Goal: Find specific page/section: Find specific page/section

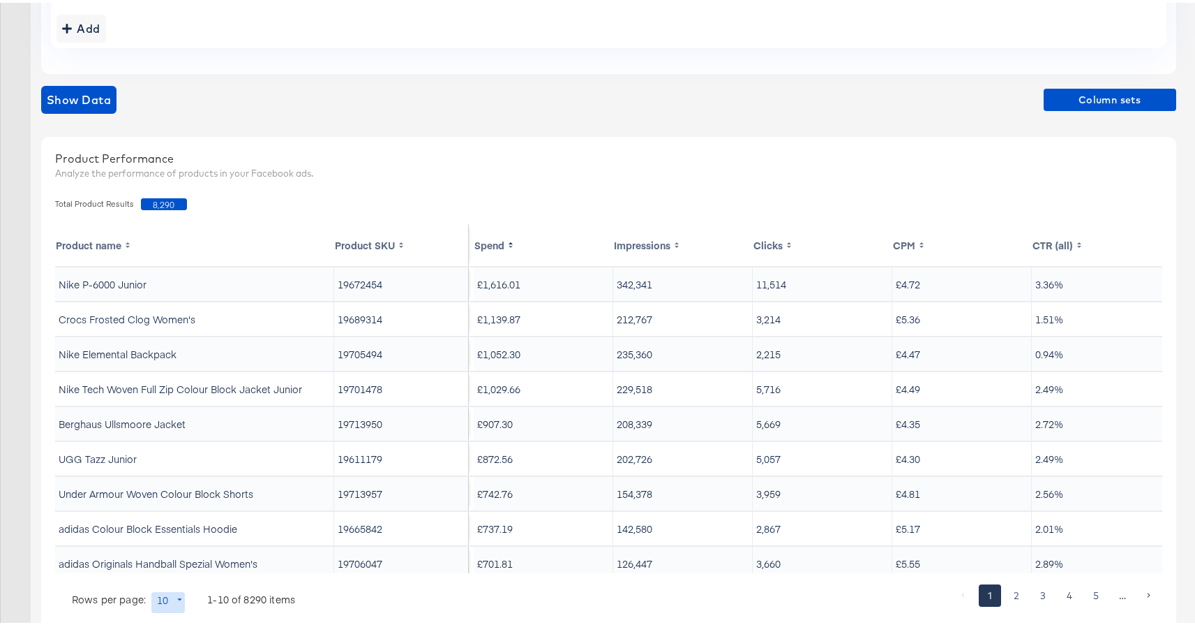
scroll to position [405, 0]
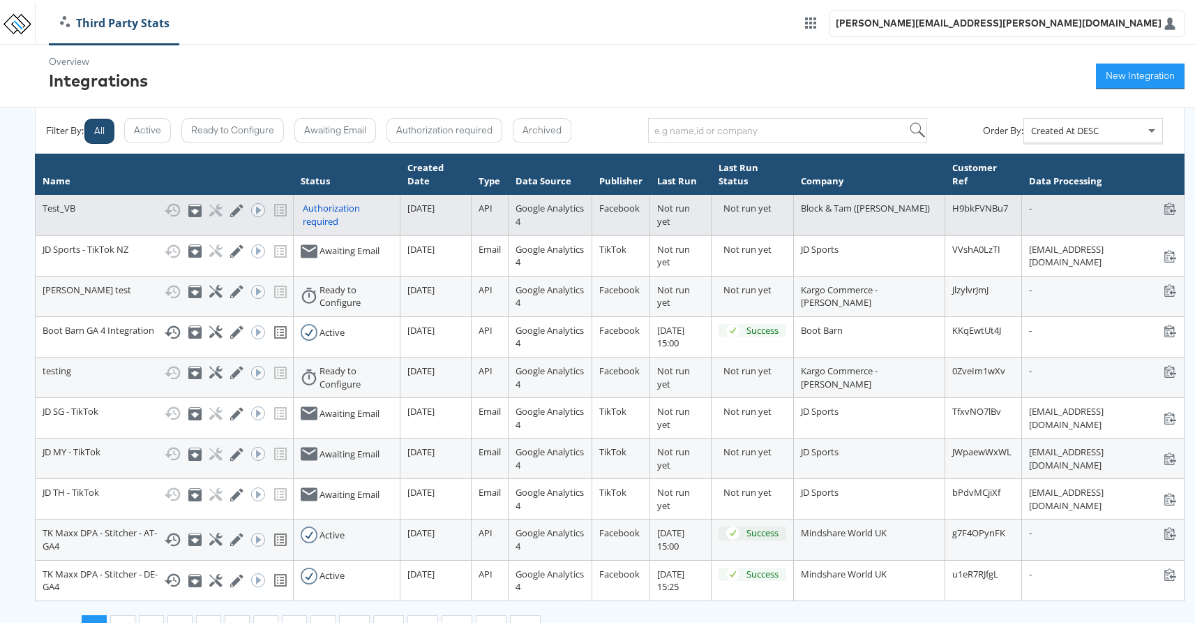
scroll to position [33, 0]
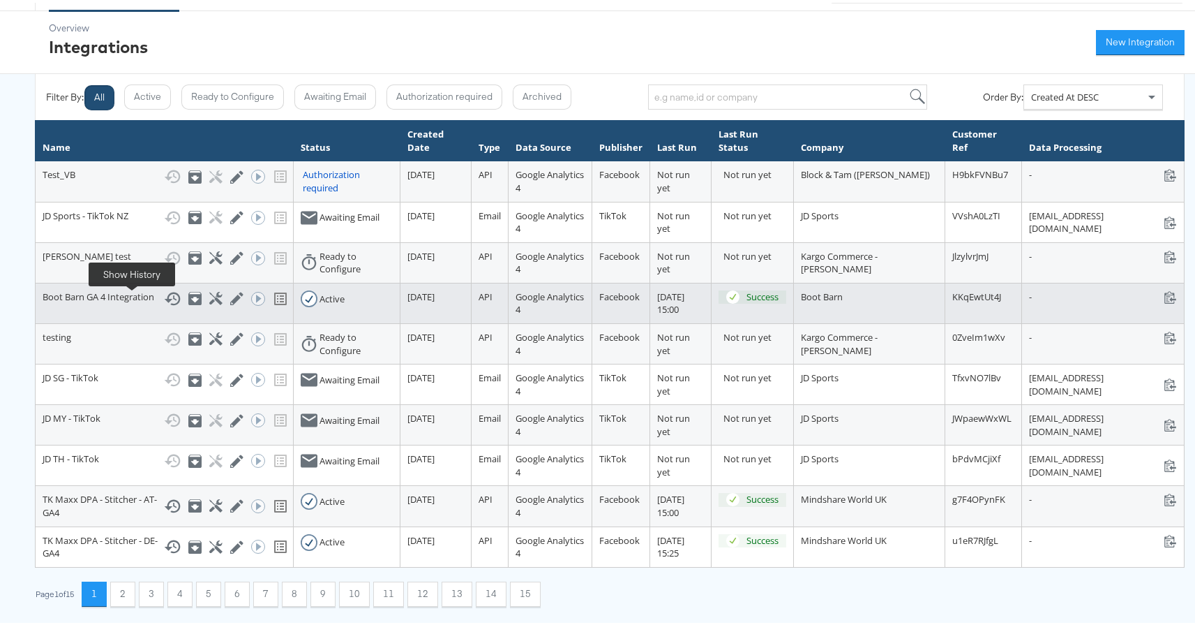
click at [164, 295] on icon at bounding box center [172, 296] width 17 height 17
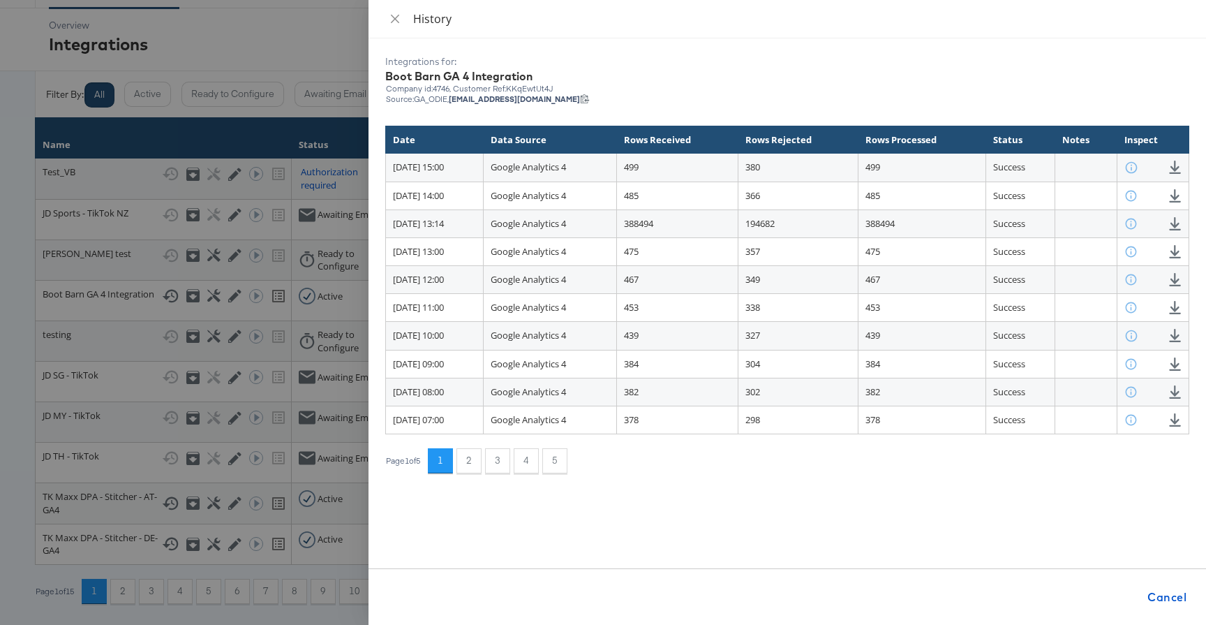
click at [286, 34] on div at bounding box center [603, 312] width 1206 height 625
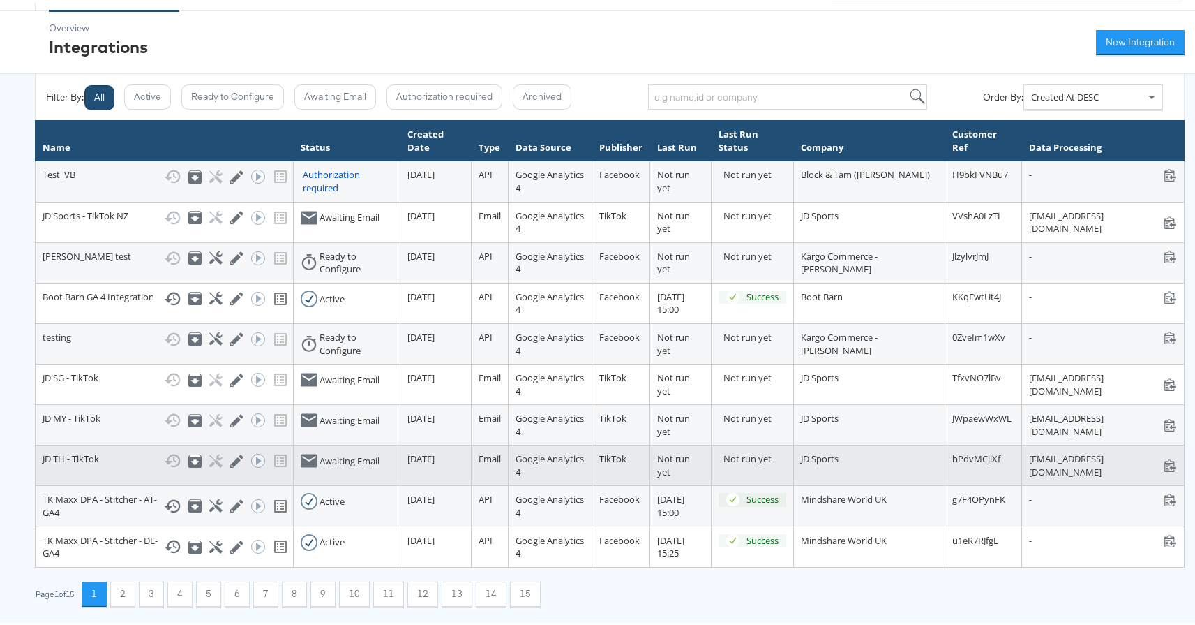
scroll to position [20, 0]
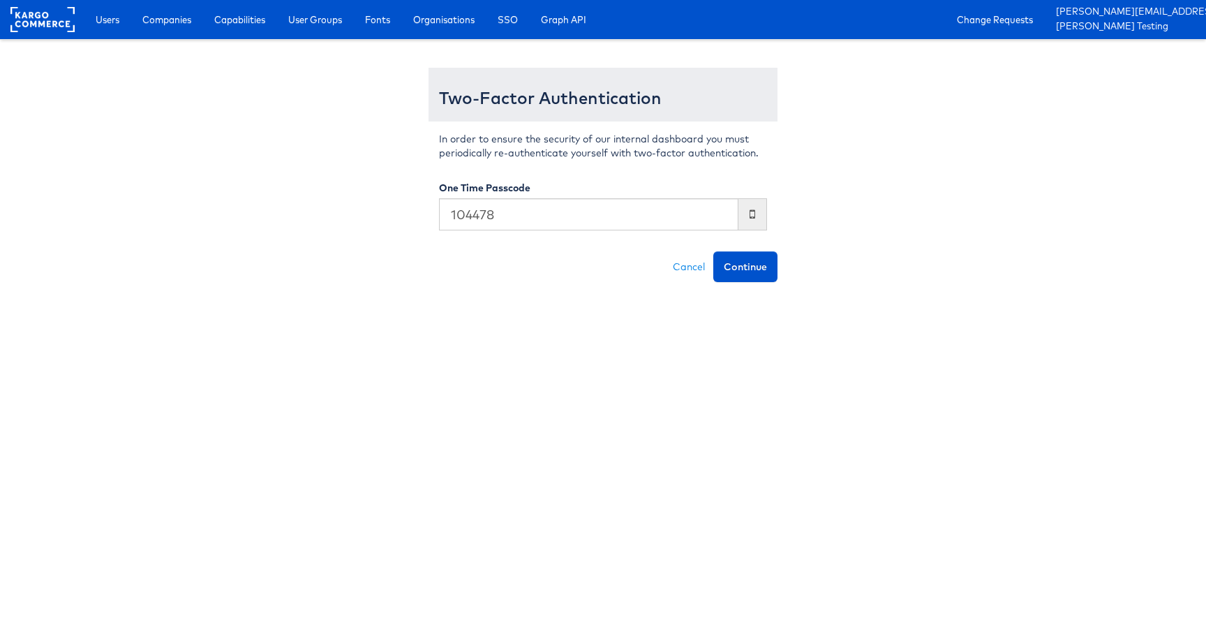
type input "104478"
click at [713, 251] on button "Continue" at bounding box center [745, 266] width 64 height 31
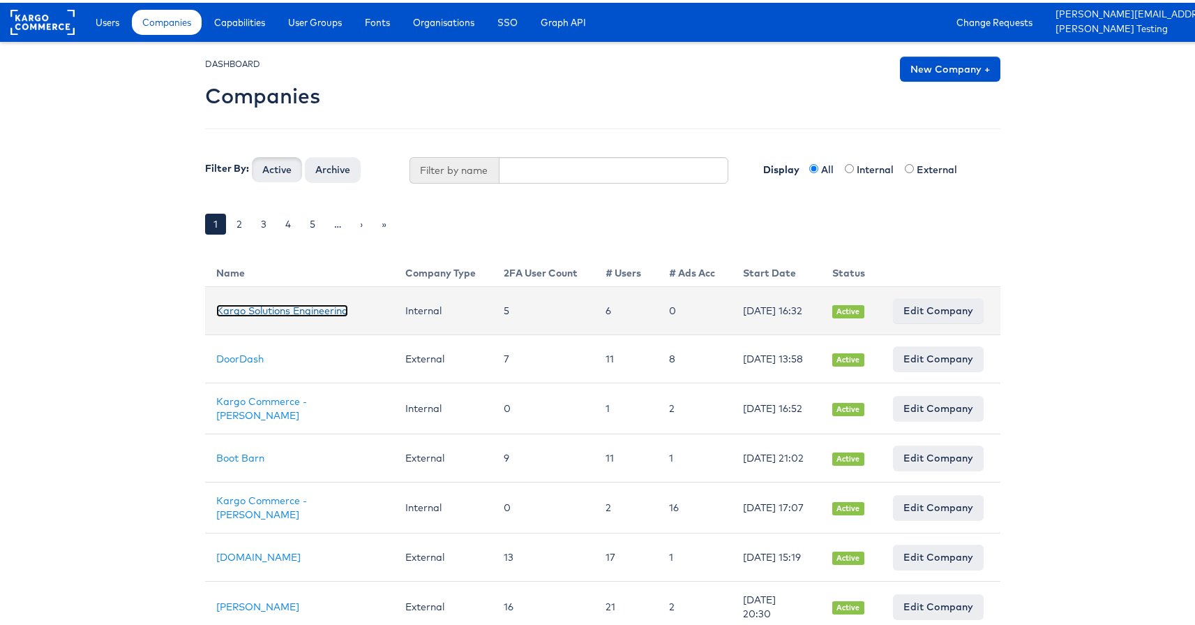
click at [248, 314] on link "Kargo Solutions Engineering" at bounding box center [282, 307] width 132 height 13
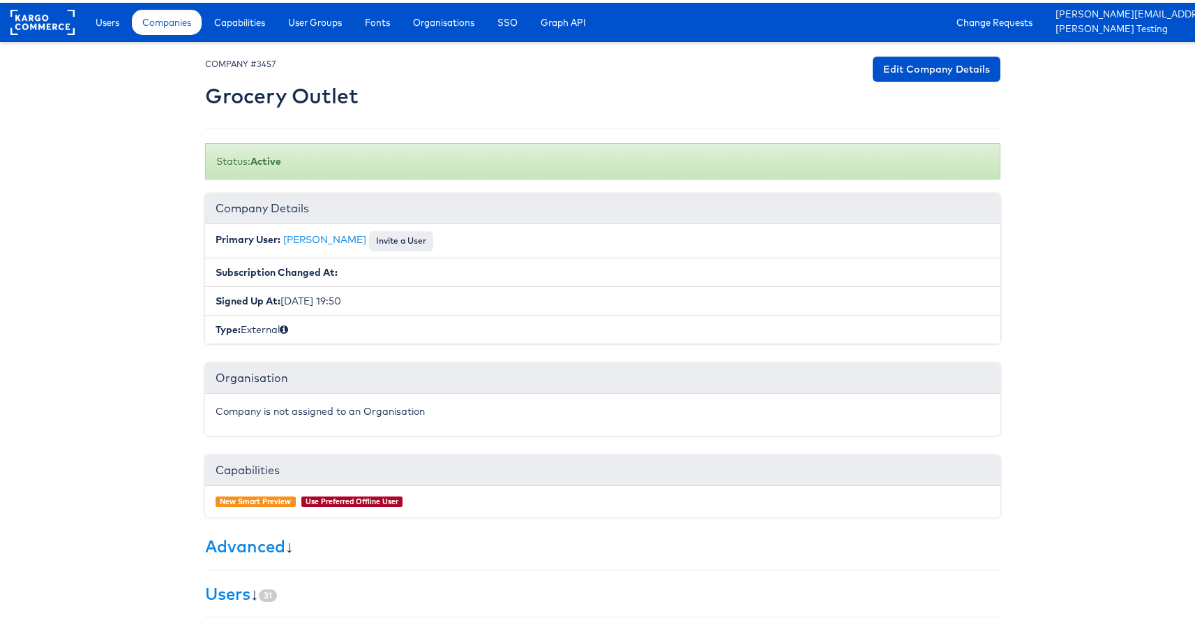
click at [133, 37] on div "Users Companies Capabilities User Groups Fonts Organisations SSO Graph API Chan…" at bounding box center [642, 19] width 1128 height 39
click at [122, 26] on link "Users" at bounding box center [107, 19] width 45 height 25
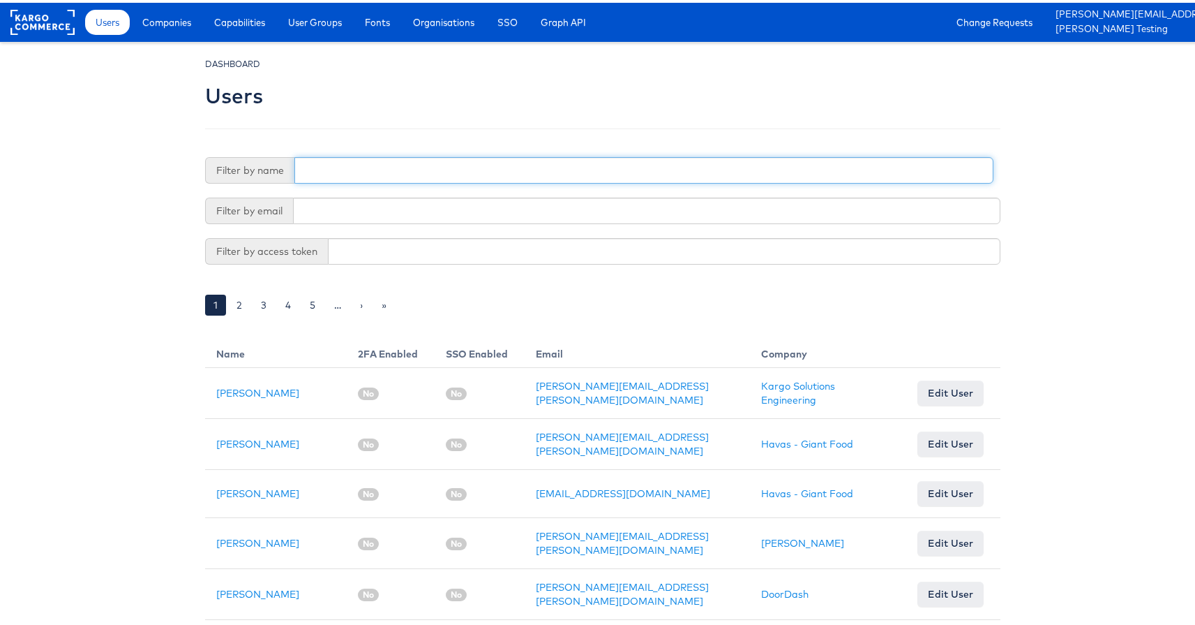
click at [387, 168] on input "text" at bounding box center [643, 167] width 699 height 27
type input "adte"
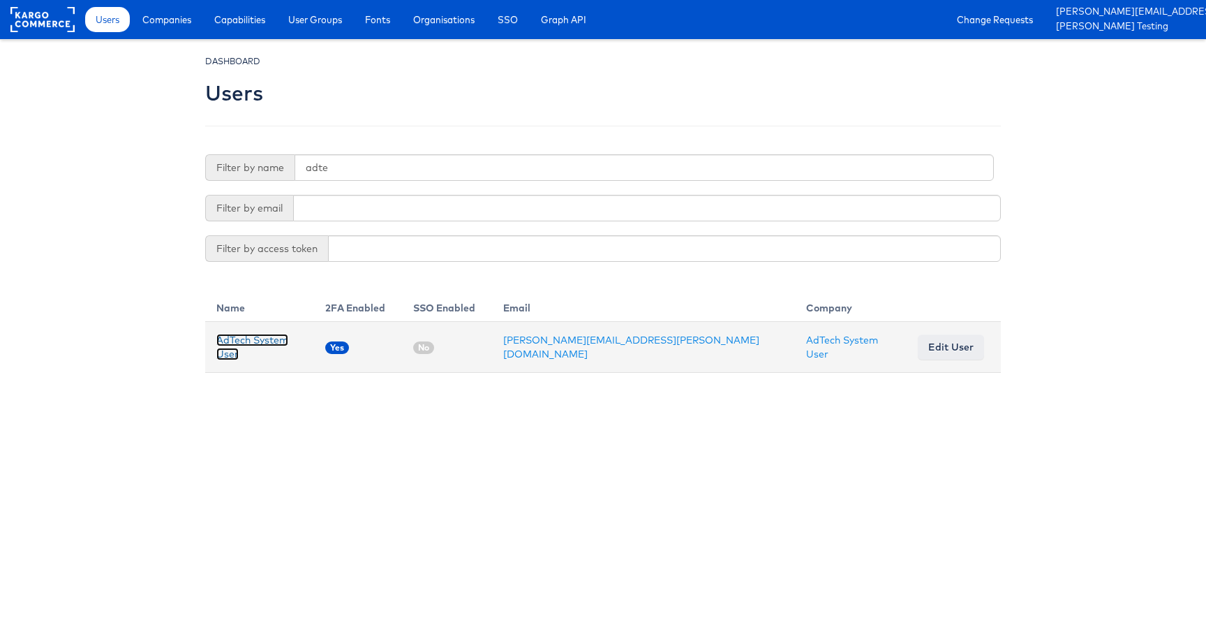
click at [258, 348] on link "AdTech System User" at bounding box center [252, 347] width 72 height 27
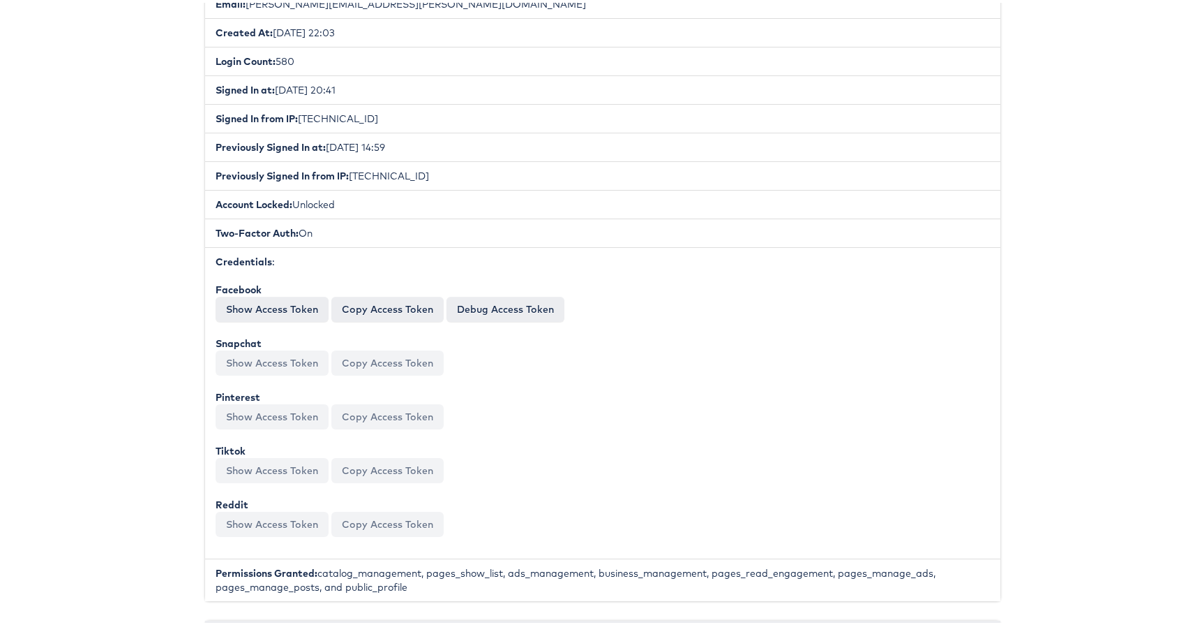
scroll to position [347, 0]
click at [371, 297] on button "Copy Access Token" at bounding box center [387, 304] width 112 height 25
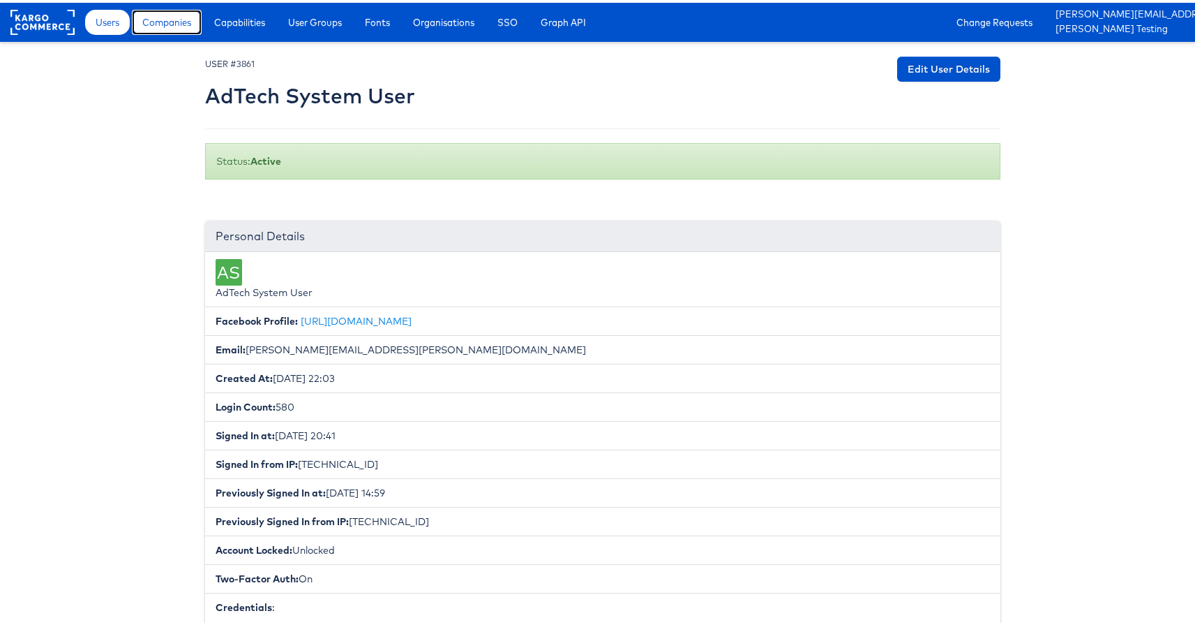
click at [189, 27] on link "Companies" at bounding box center [167, 19] width 70 height 25
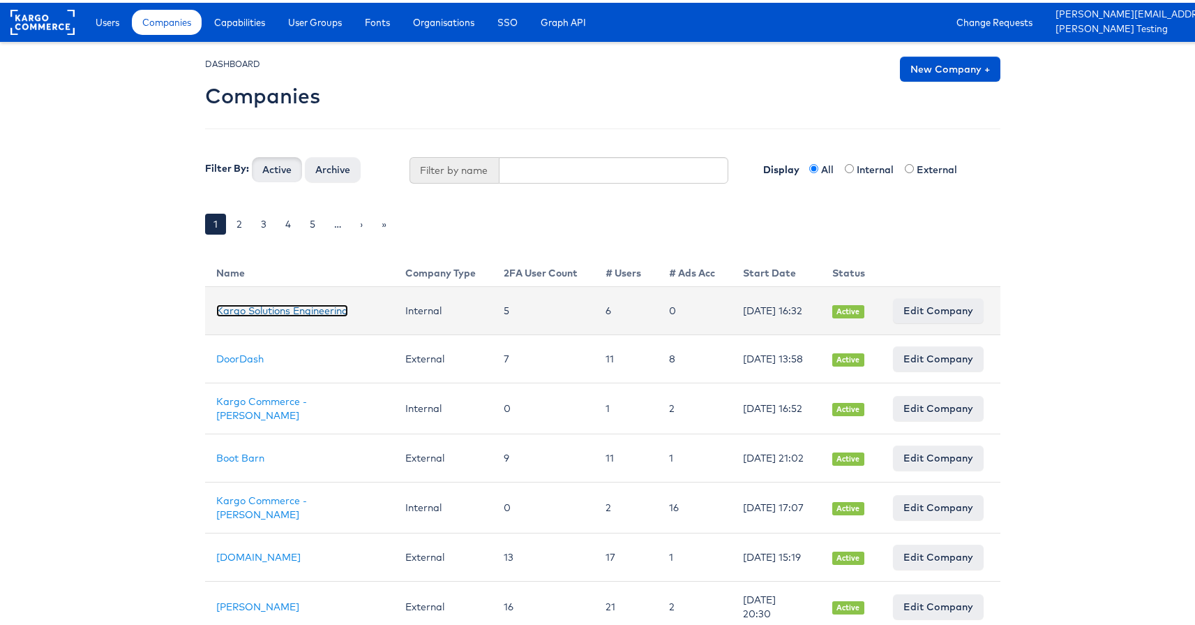
click at [237, 303] on link "Kargo Solutions Engineering" at bounding box center [282, 307] width 132 height 13
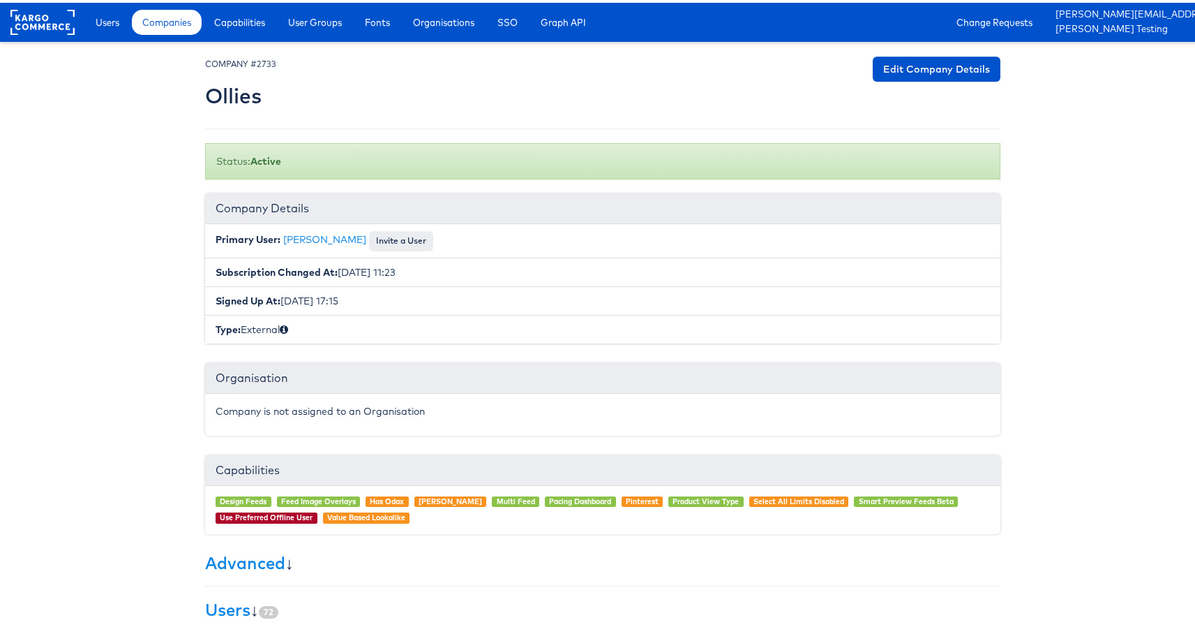
scroll to position [208, 0]
